Goal: Task Accomplishment & Management: Complete application form

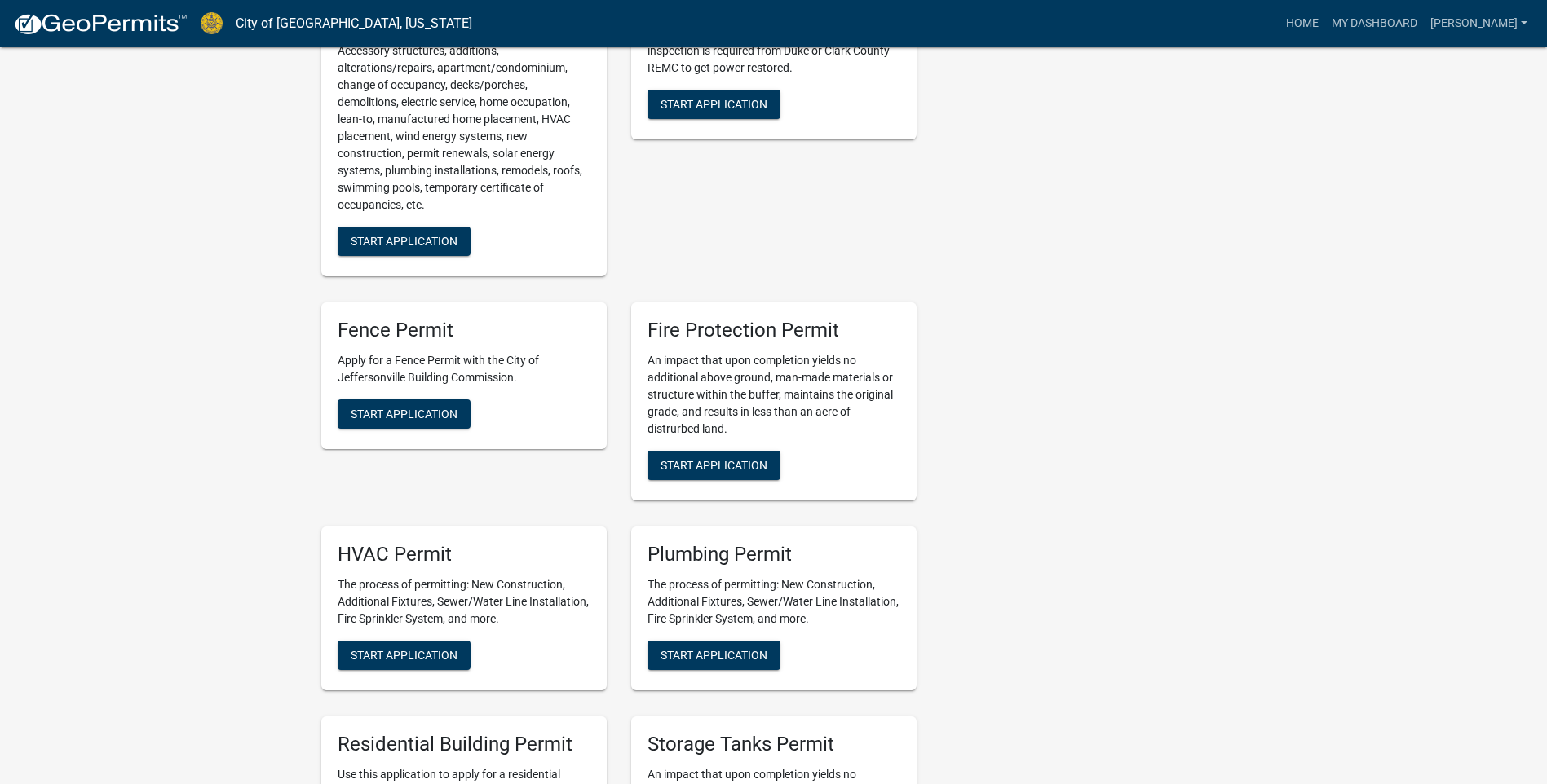
scroll to position [1059, 0]
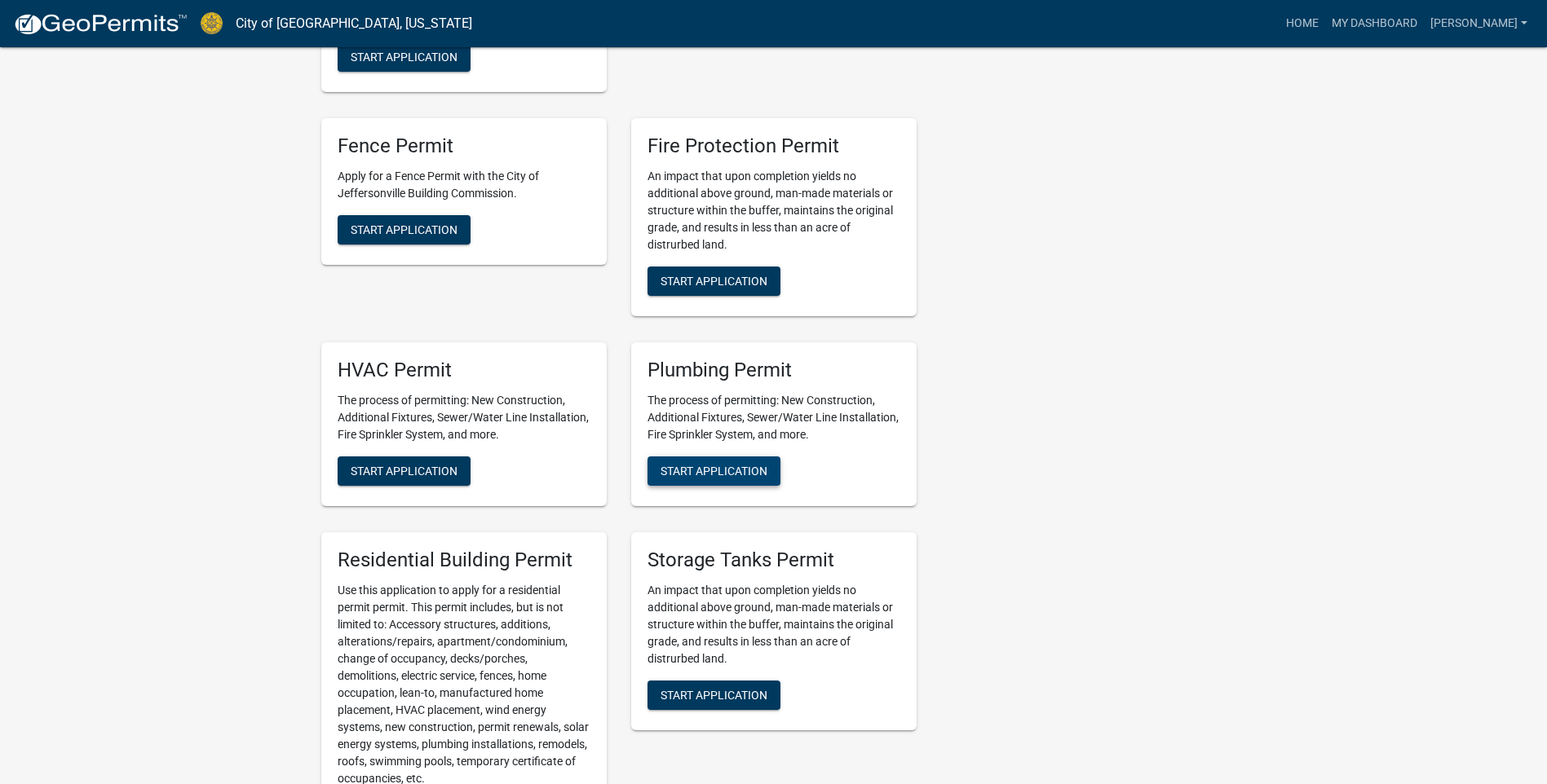
click at [683, 456] on button "Start Application" at bounding box center [714, 471] width 133 height 29
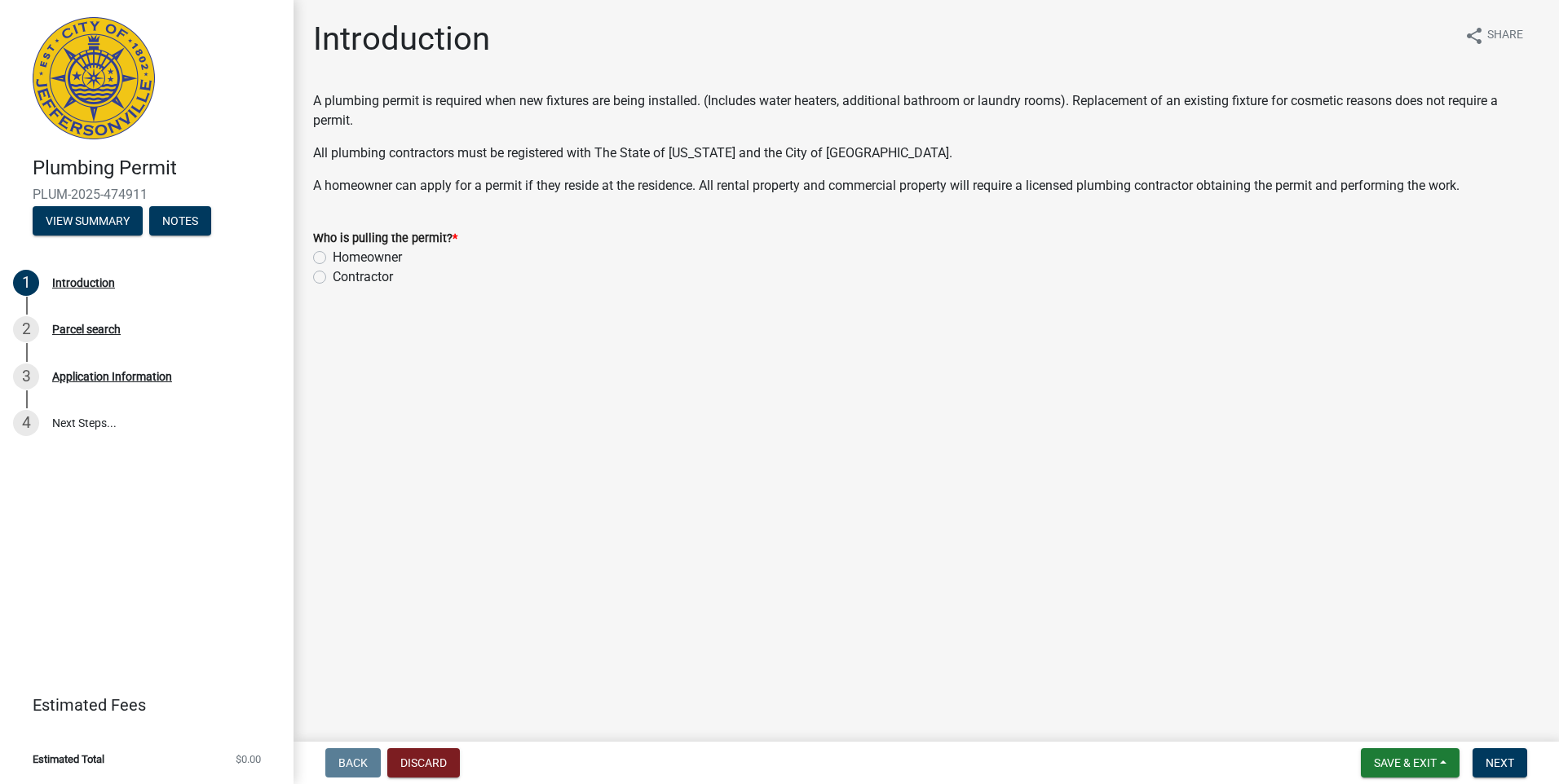
click at [333, 276] on label "Contractor" at bounding box center [363, 277] width 60 height 20
click at [333, 276] on input "Contractor" at bounding box center [338, 273] width 10 height 10
radio input "true"
click at [1495, 758] on span "Next" at bounding box center [1499, 762] width 28 height 13
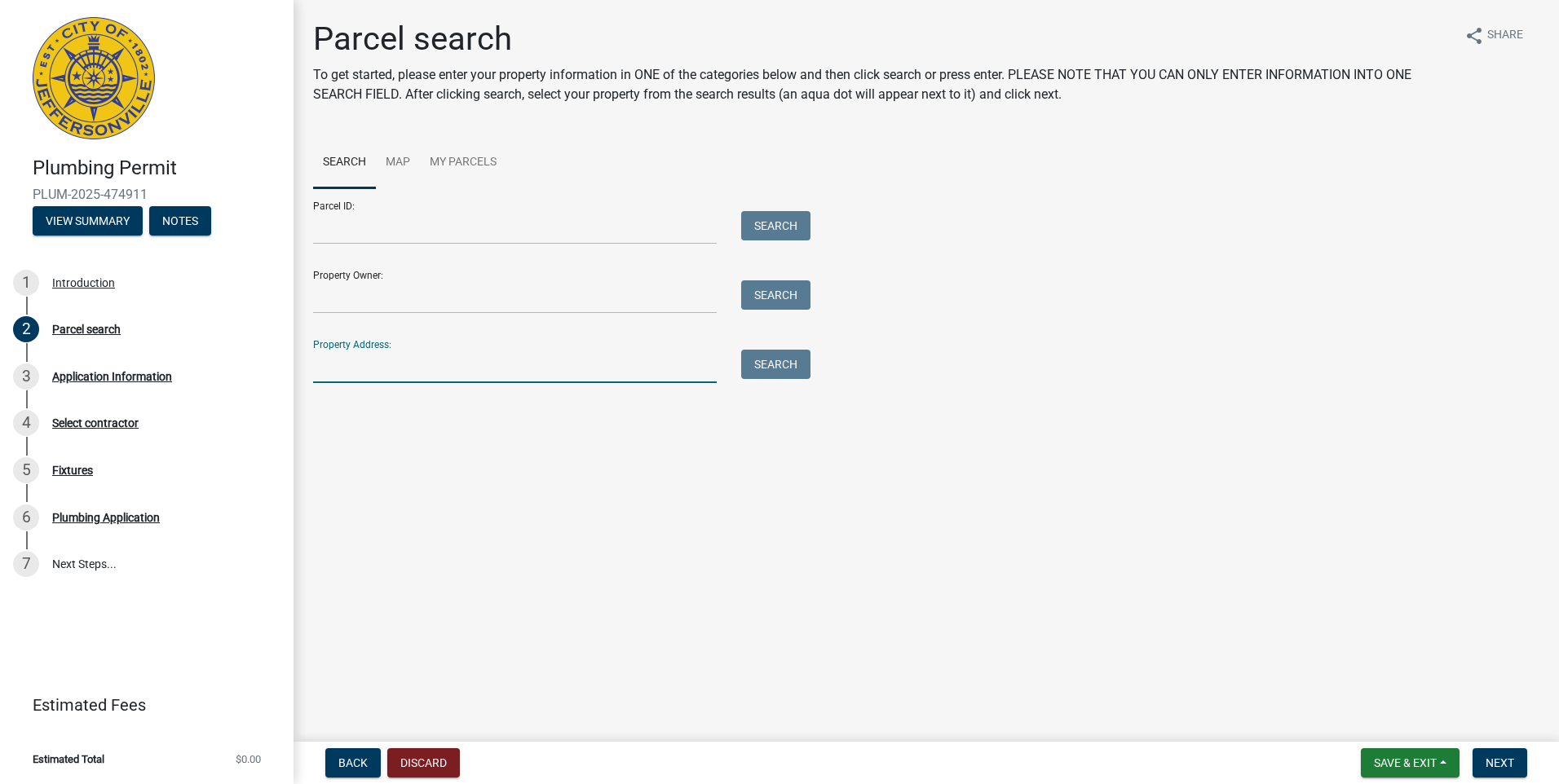
click at [461, 367] on input "Property Address:" at bounding box center [515, 366] width 404 height 34
click at [792, 370] on button "Search" at bounding box center [776, 364] width 69 height 29
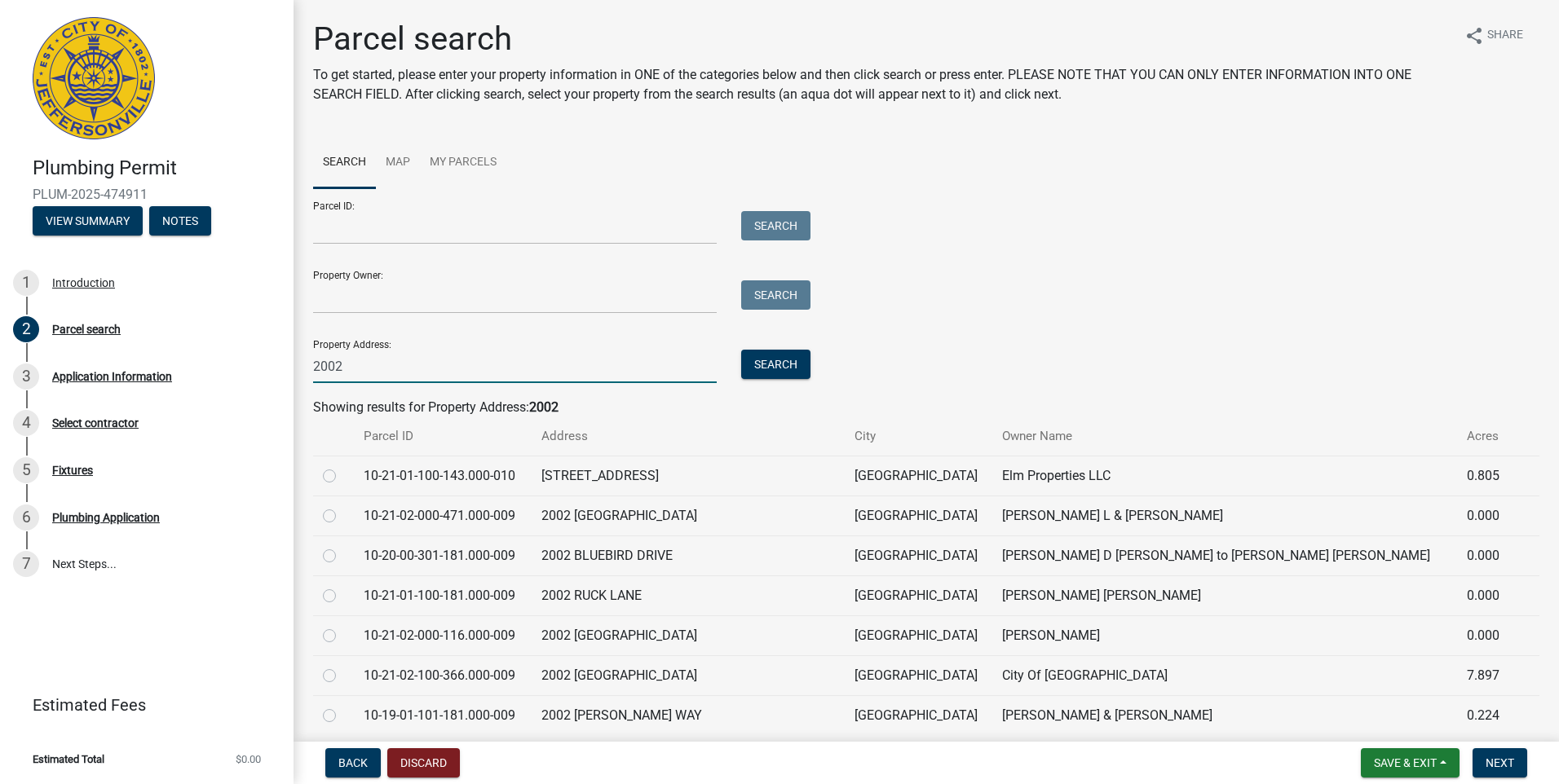
click at [371, 366] on input "2002" at bounding box center [515, 366] width 404 height 34
click at [340, 364] on input "2002SCHULER" at bounding box center [515, 366] width 404 height 34
type input "2002 [PERSON_NAME]"
click at [761, 360] on button "Search" at bounding box center [776, 364] width 69 height 29
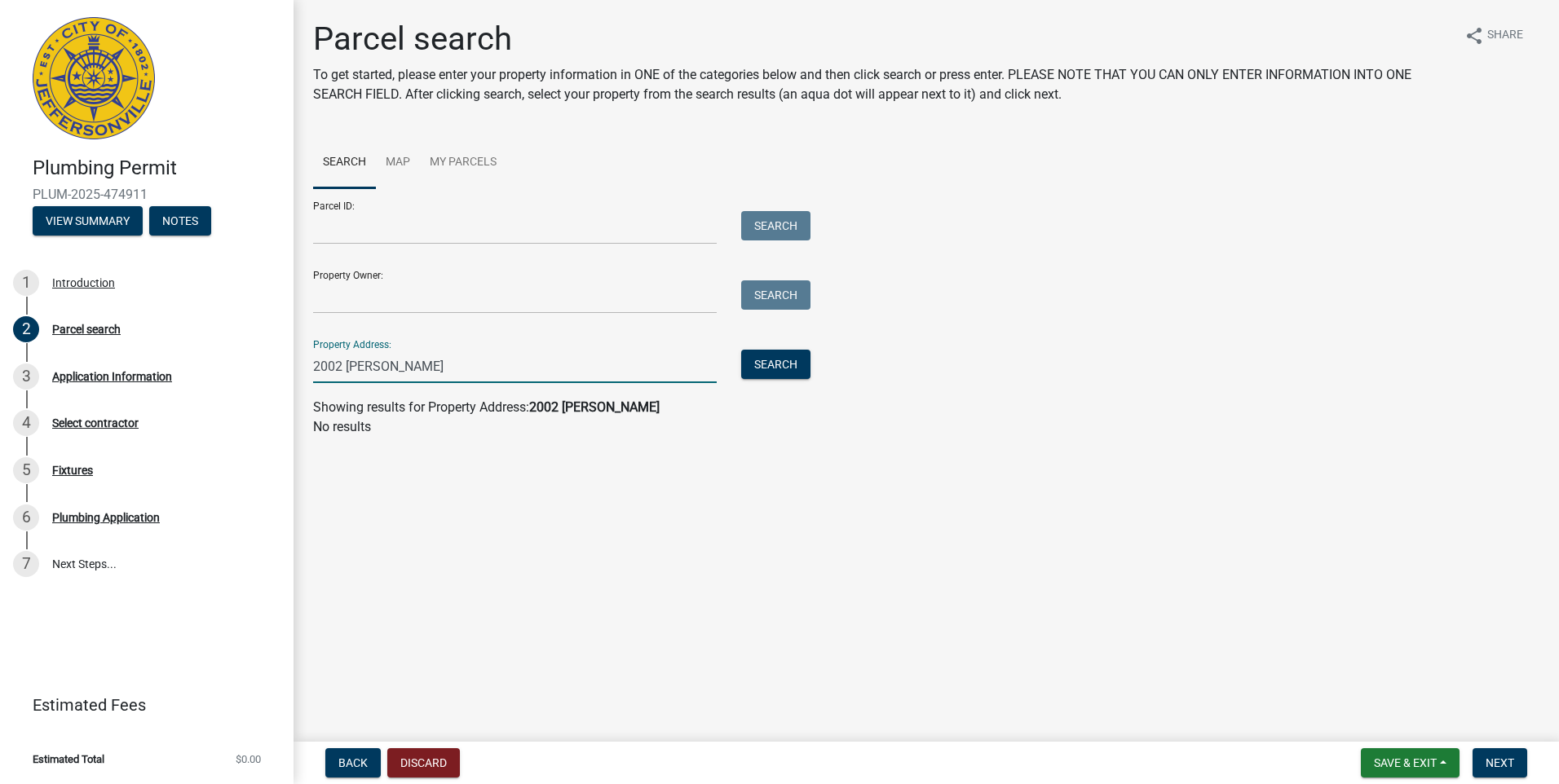
drag, startPoint x: 423, startPoint y: 370, endPoint x: 307, endPoint y: 371, distance: 116.0
click at [307, 371] on div "2002 [PERSON_NAME]" at bounding box center [515, 366] width 428 height 34
